Goal: Navigation & Orientation: Find specific page/section

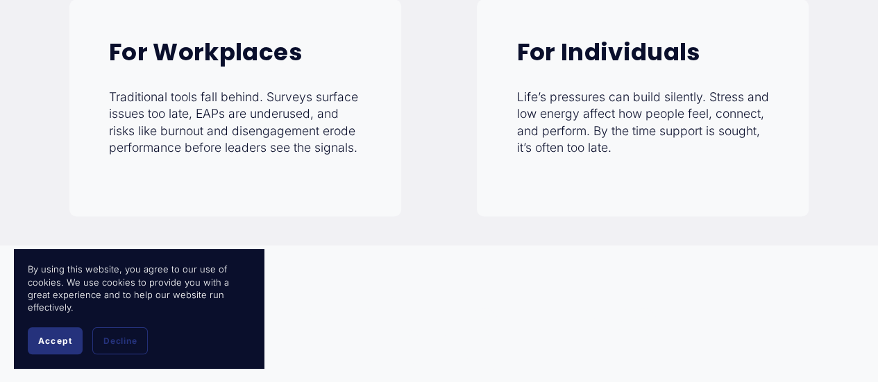
scroll to position [555, 0]
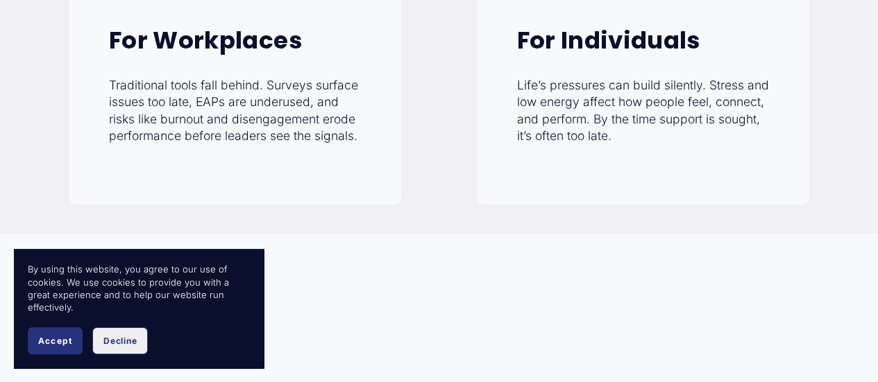
click at [133, 341] on span "Decline" at bounding box center [119, 341] width 33 height 10
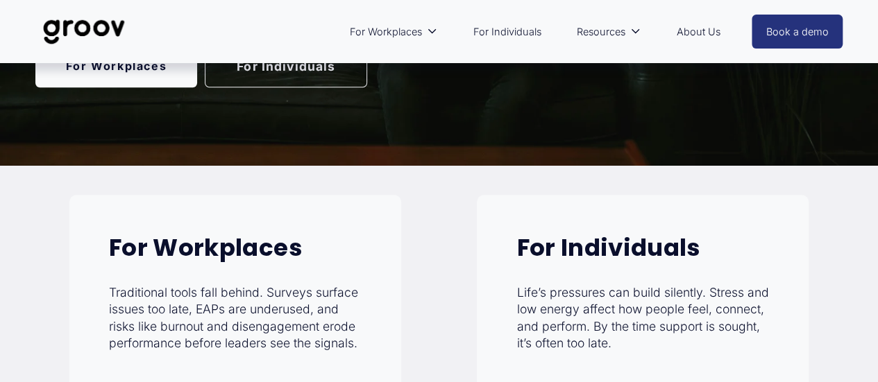
scroll to position [347, 0]
